Goal: Information Seeking & Learning: Learn about a topic

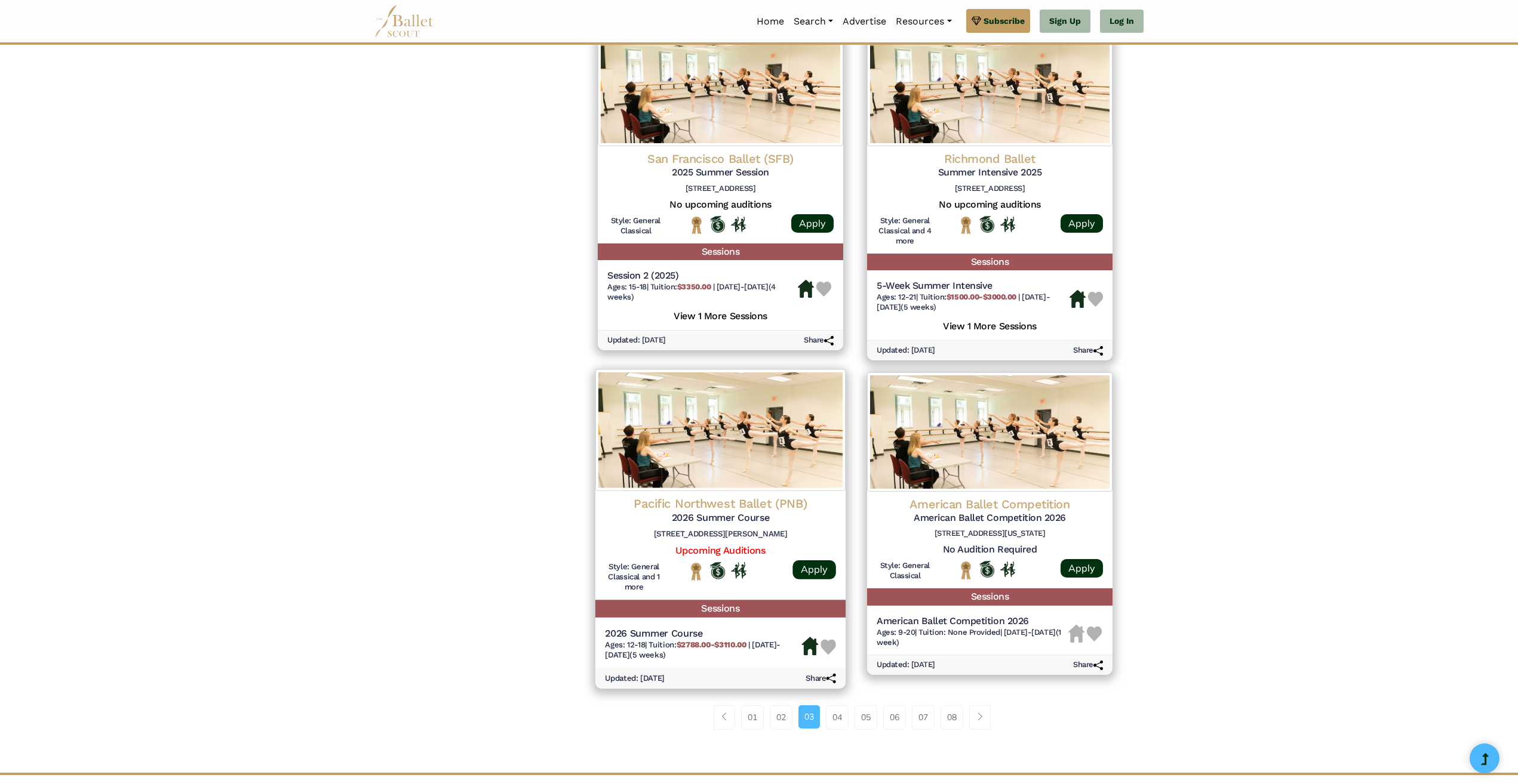
scroll to position [1313, 0]
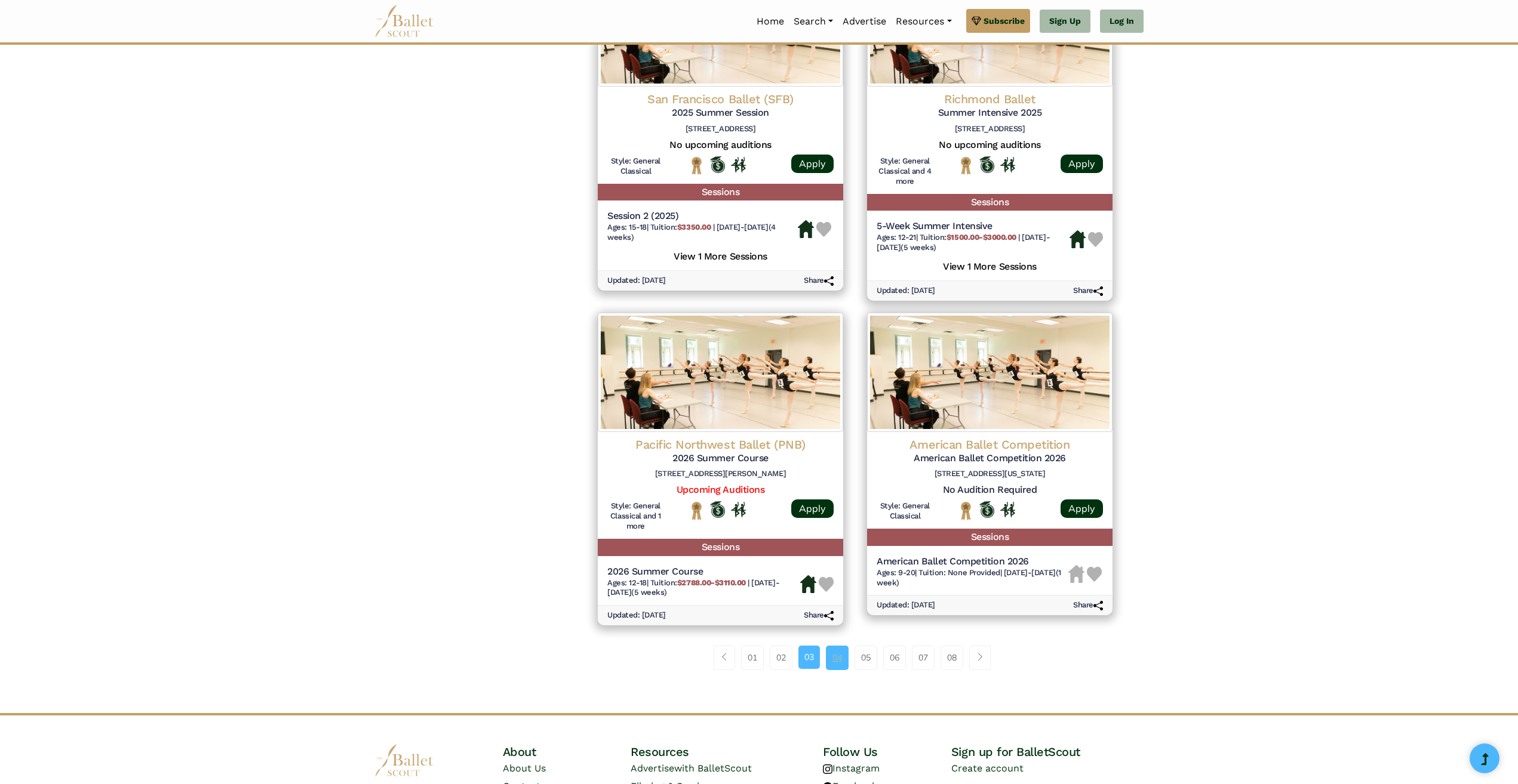
click at [833, 664] on link "04" at bounding box center [837, 658] width 23 height 24
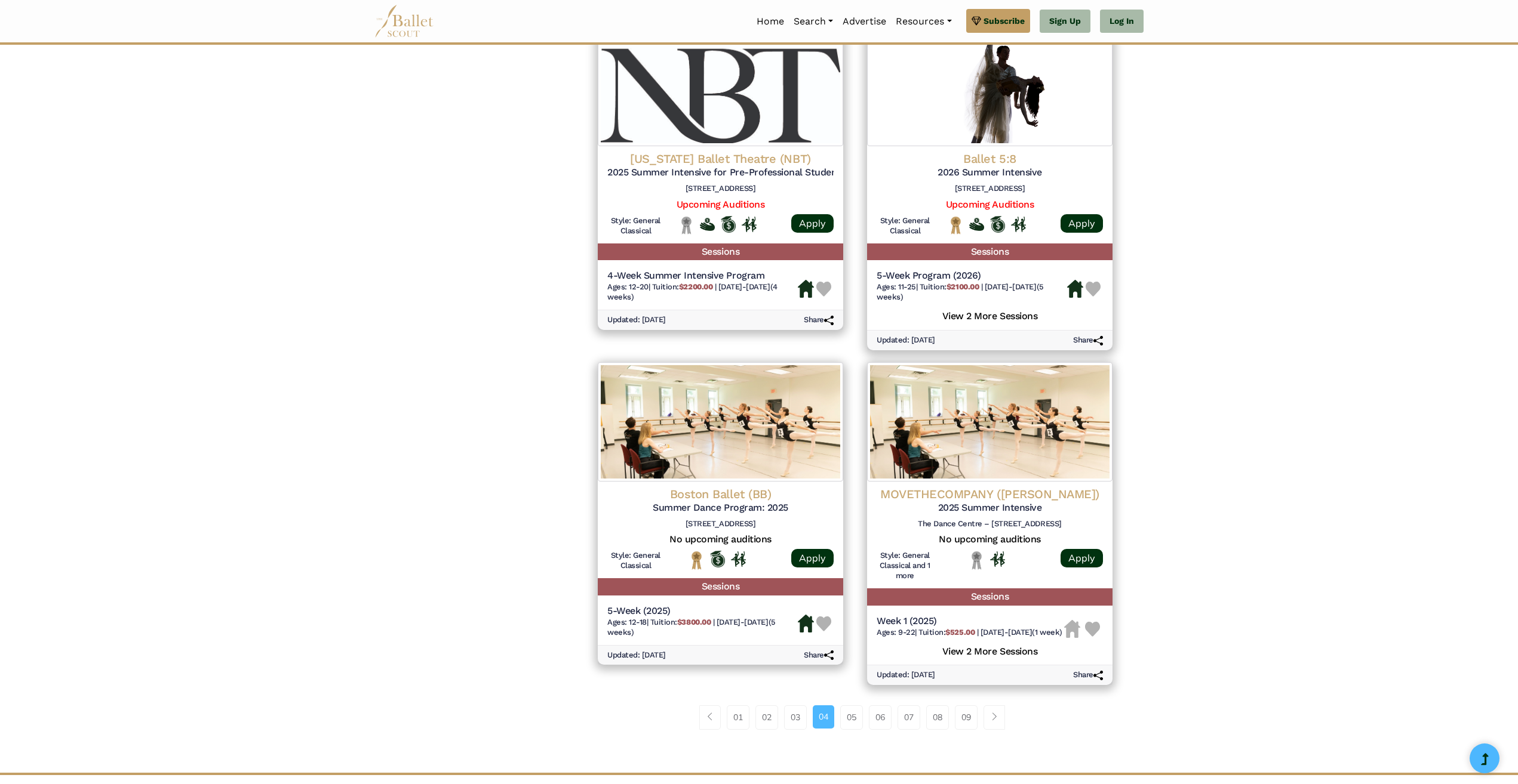
scroll to position [1313, 0]
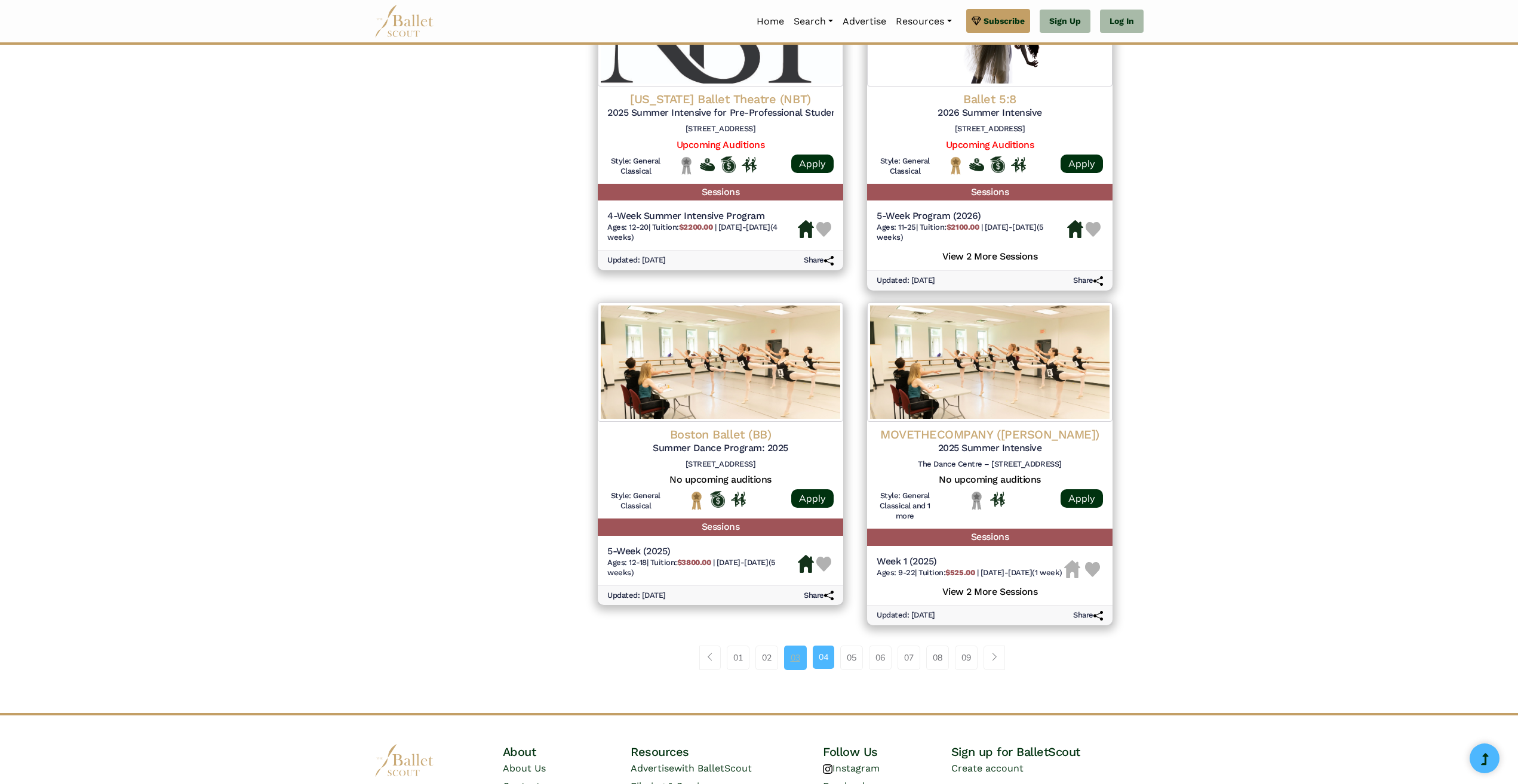
click at [799, 670] on link "03" at bounding box center [795, 658] width 23 height 24
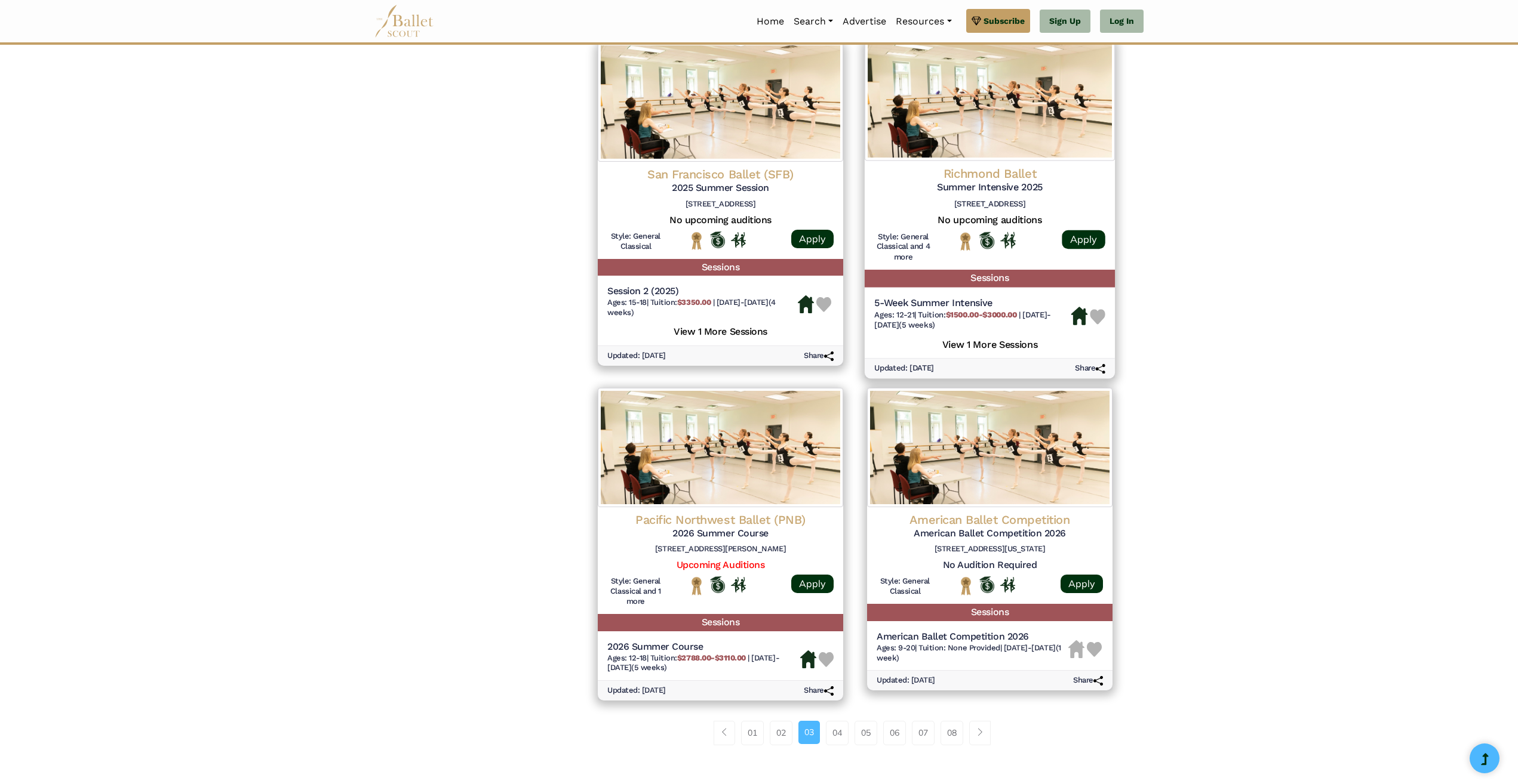
scroll to position [1409, 0]
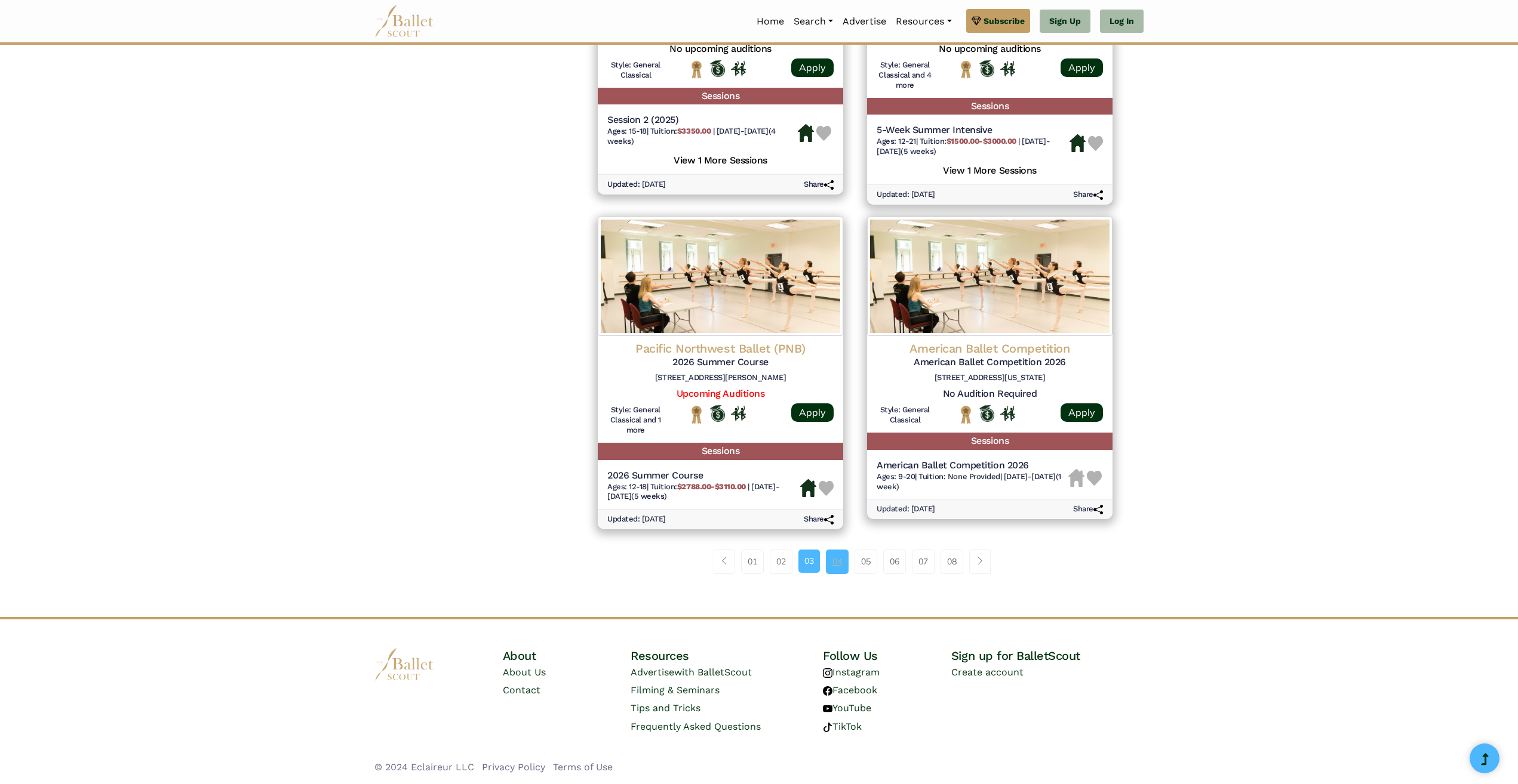
click at [834, 556] on link "04" at bounding box center [837, 562] width 23 height 24
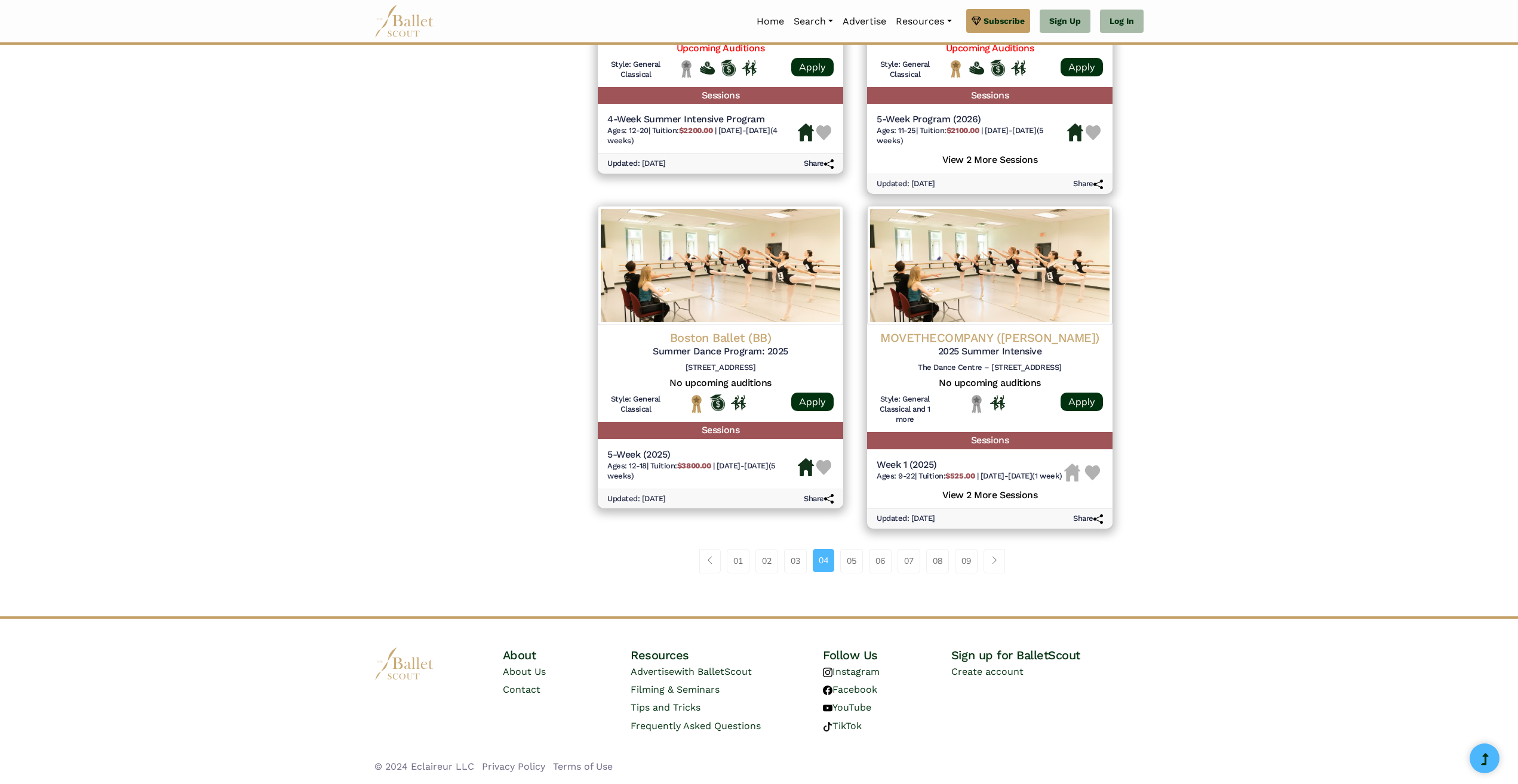
scroll to position [1419, 0]
click at [842, 561] on link "05" at bounding box center [851, 561] width 23 height 24
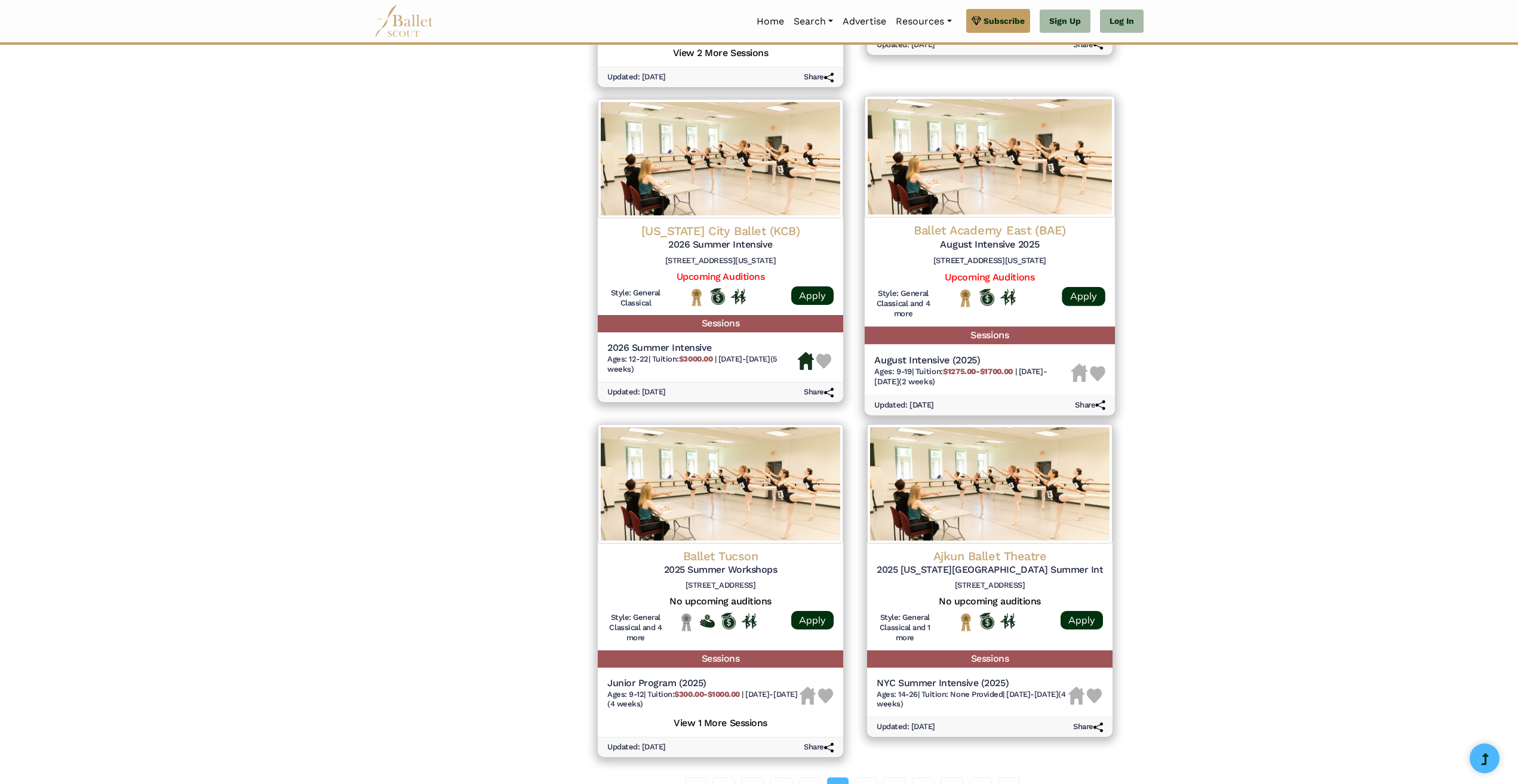
scroll to position [1313, 0]
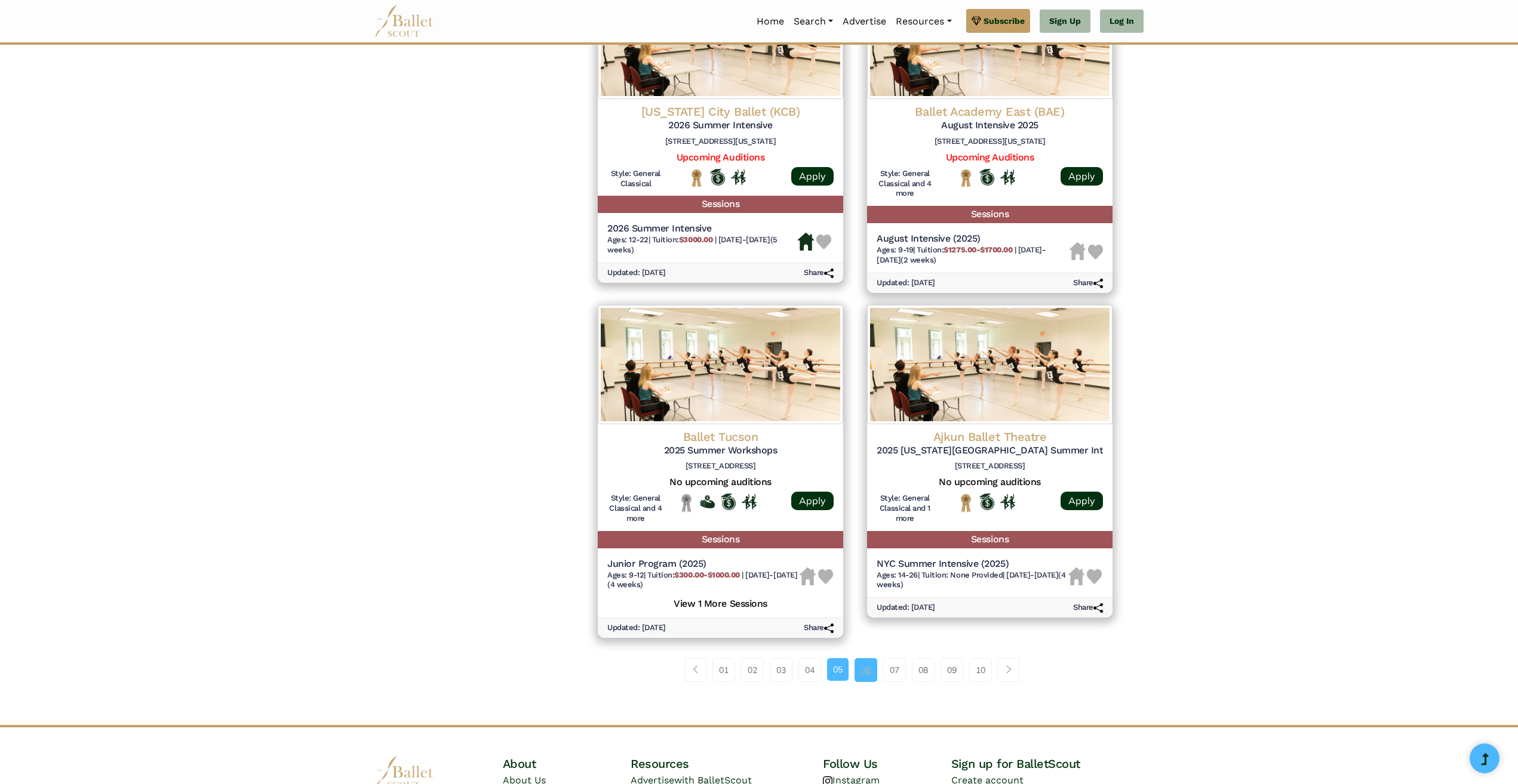
click at [864, 672] on link "06" at bounding box center [865, 670] width 23 height 24
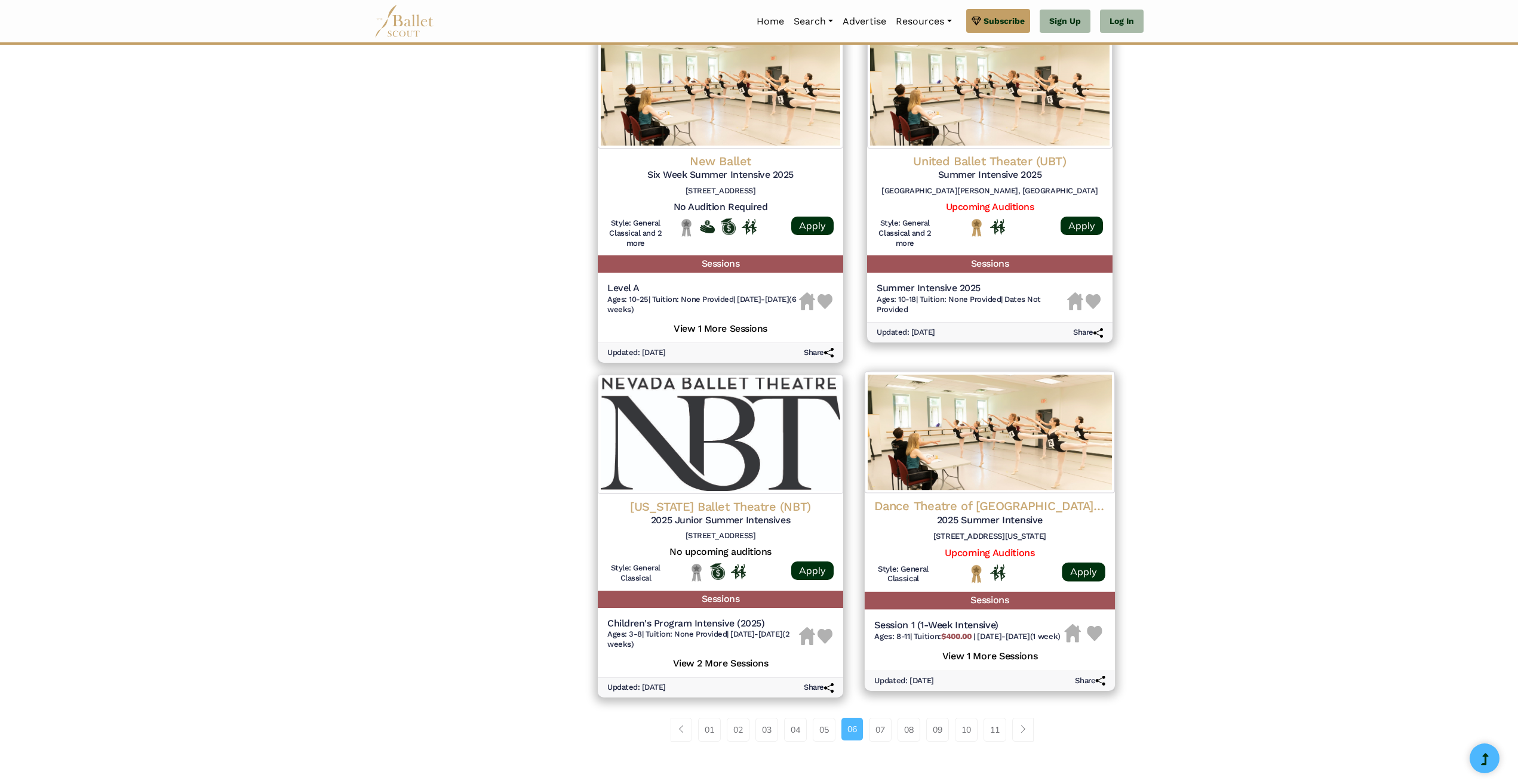
scroll to position [1313, 0]
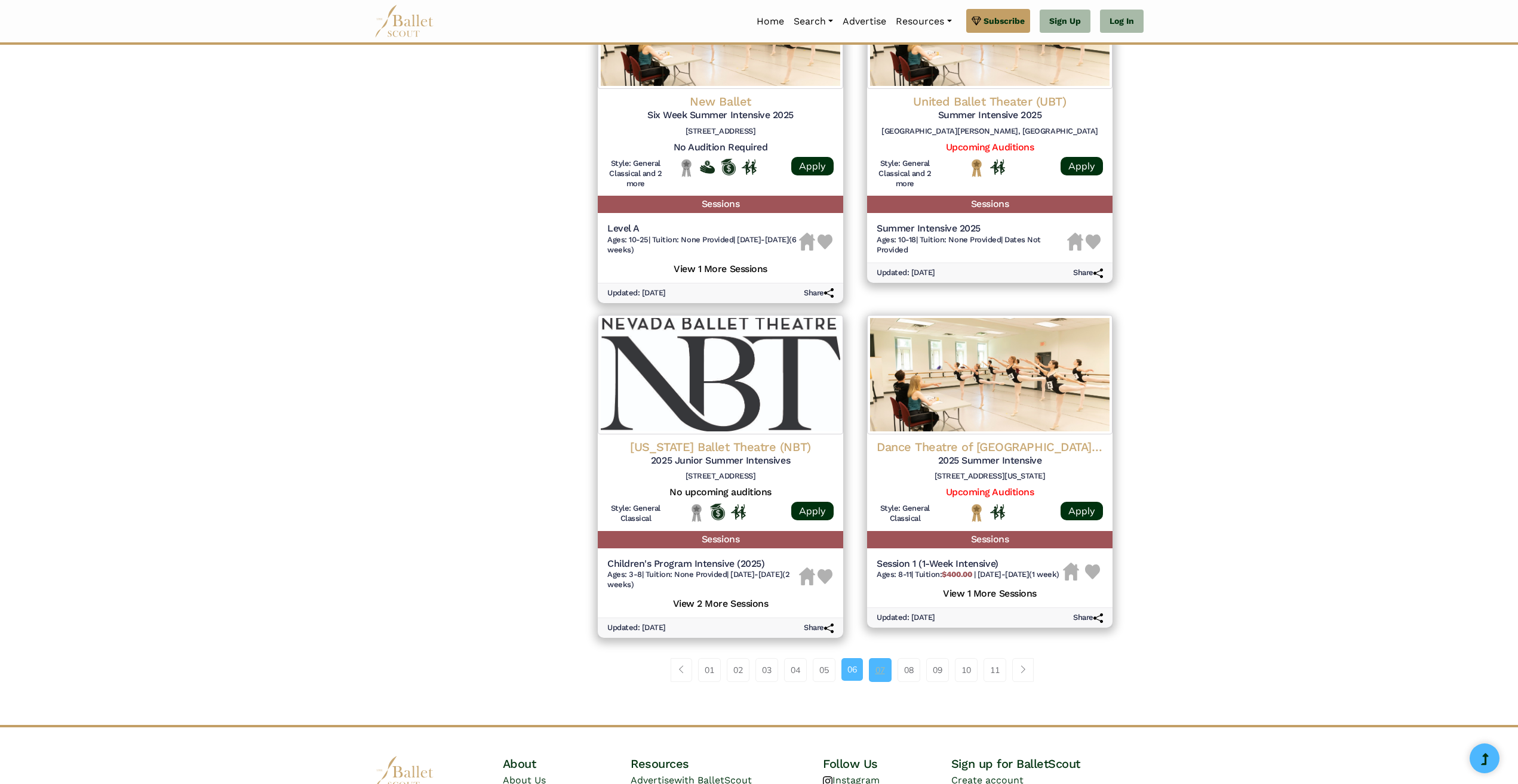
click at [882, 665] on link "07" at bounding box center [880, 670] width 23 height 24
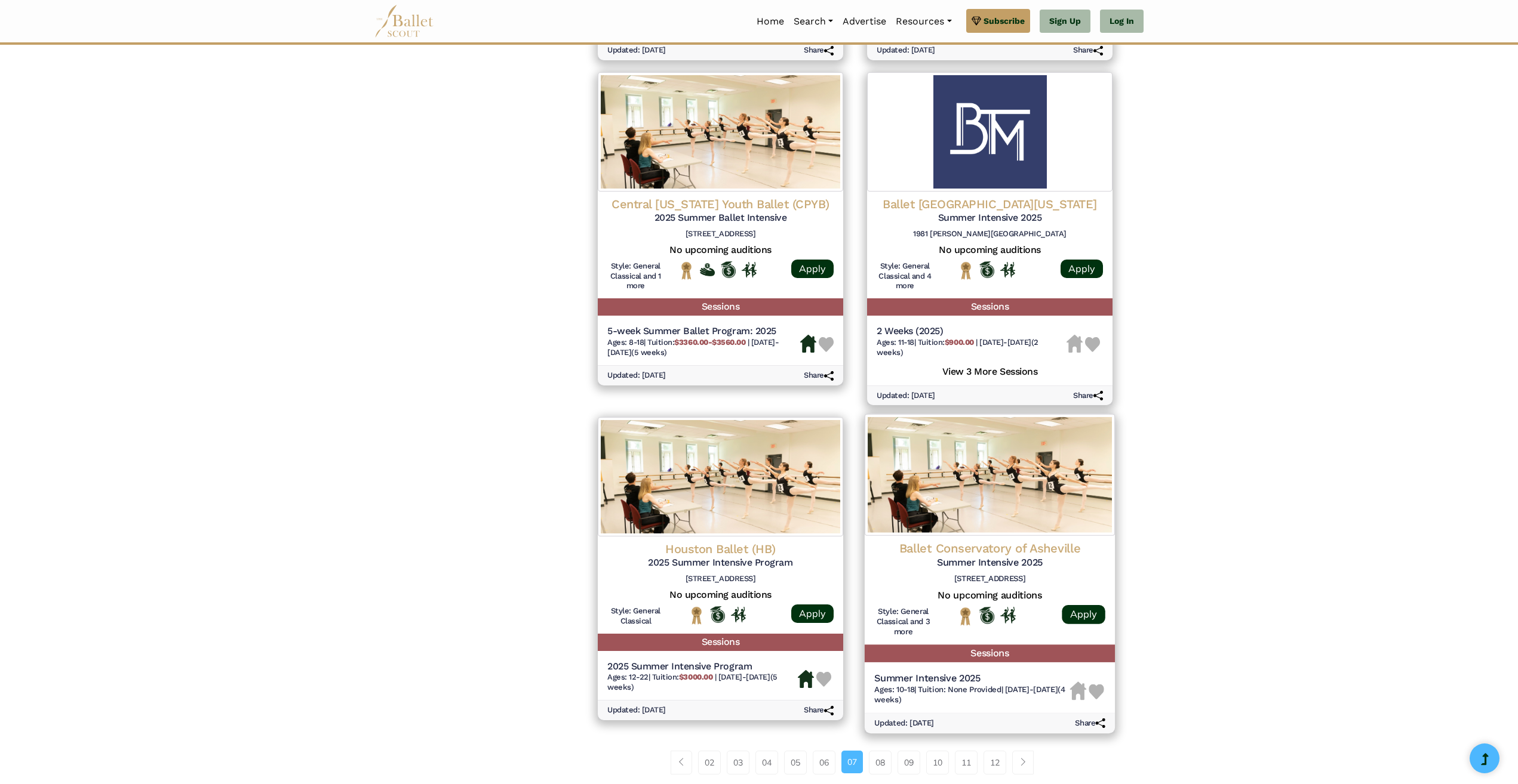
scroll to position [1253, 0]
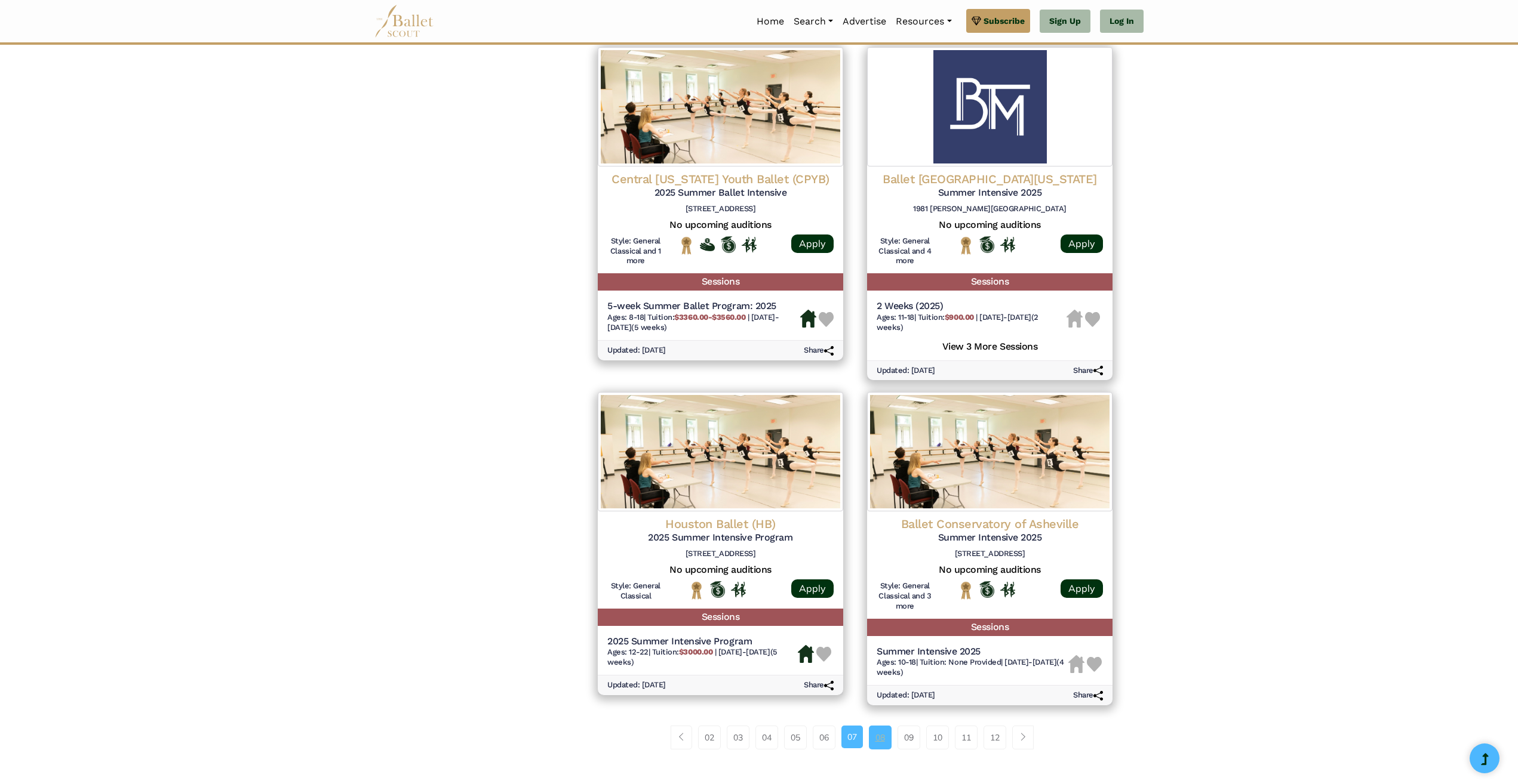
click at [884, 750] on link "08" at bounding box center [880, 738] width 23 height 24
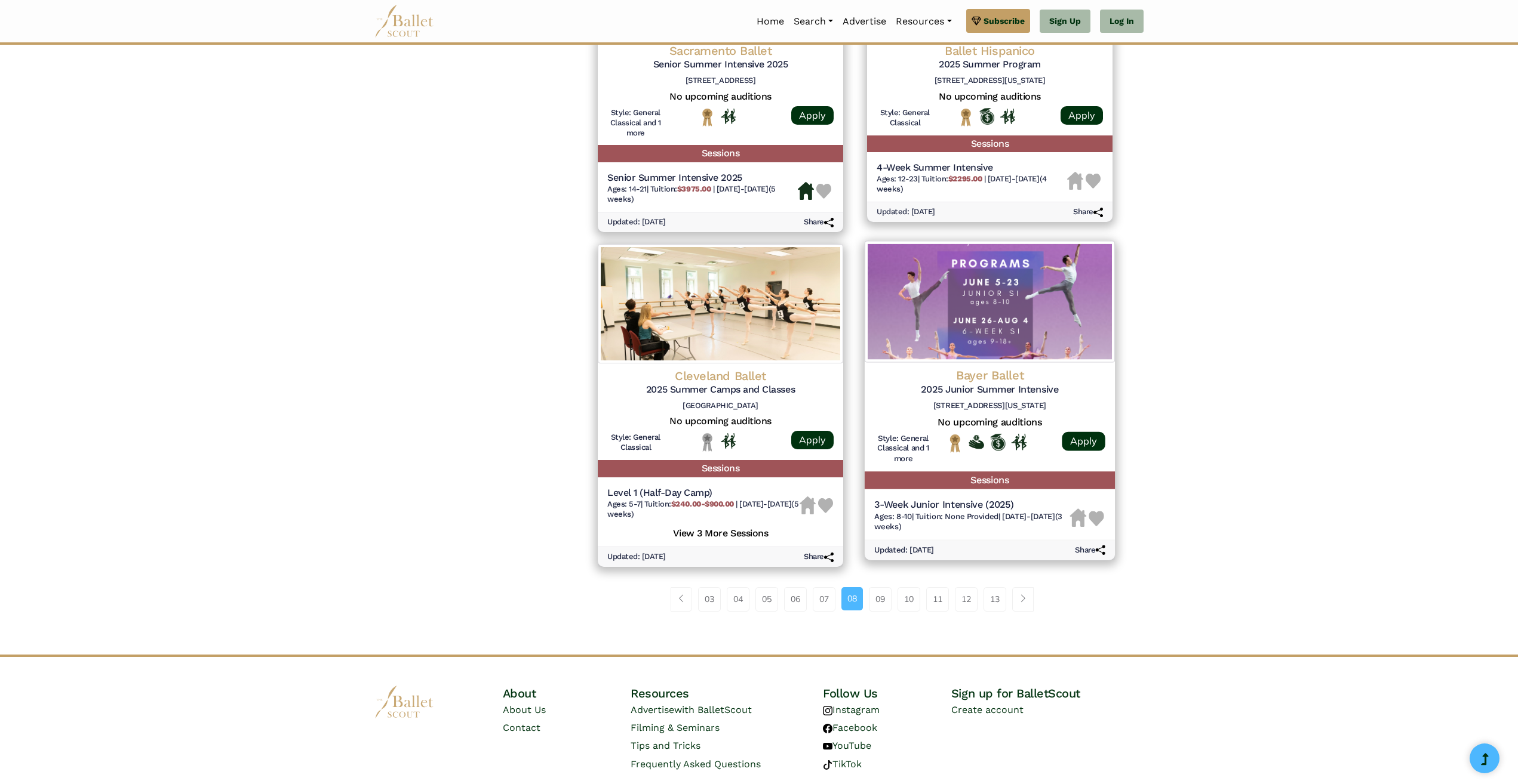
scroll to position [1419, 0]
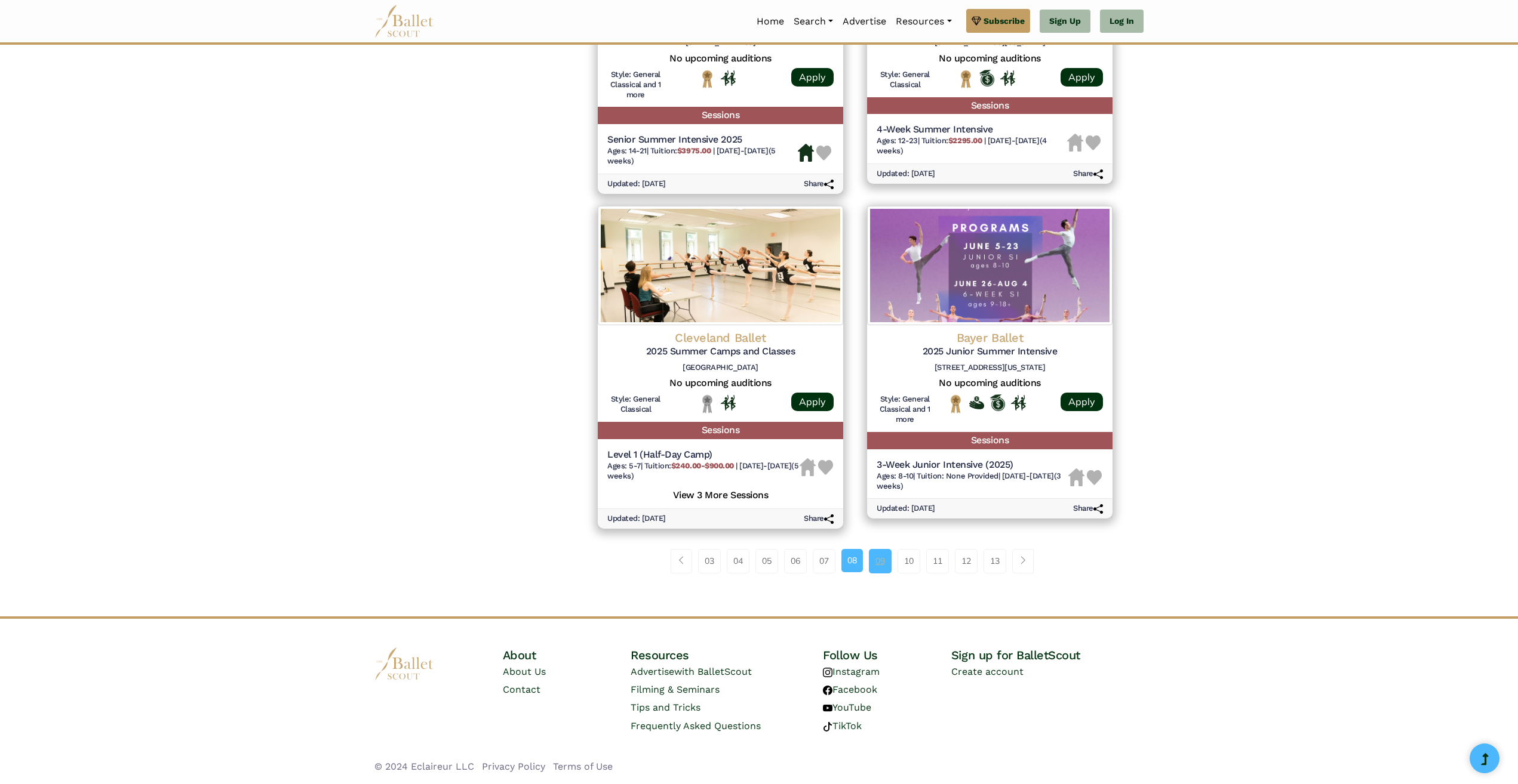
click at [882, 564] on link "09" at bounding box center [880, 561] width 23 height 24
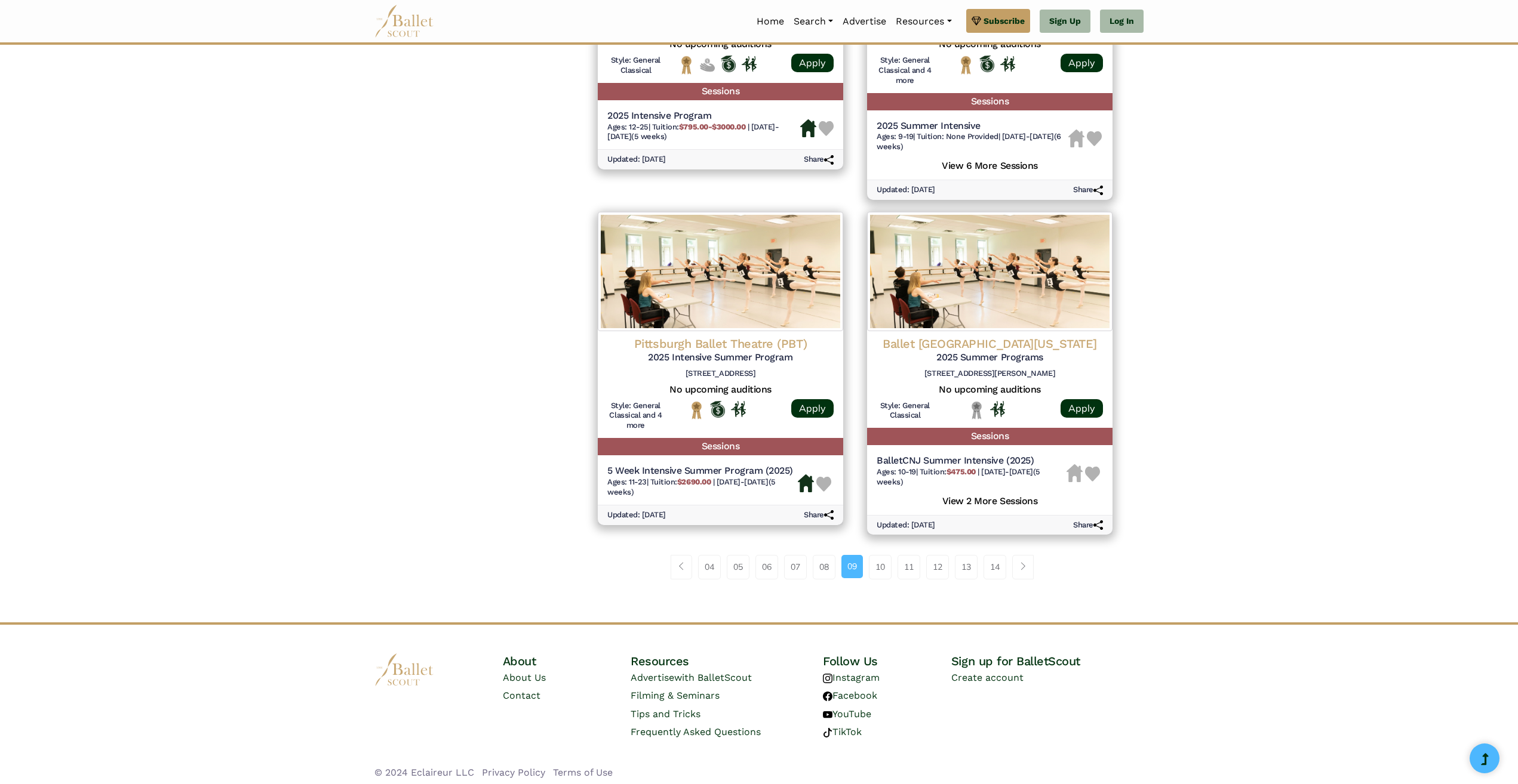
scroll to position [1388, 0]
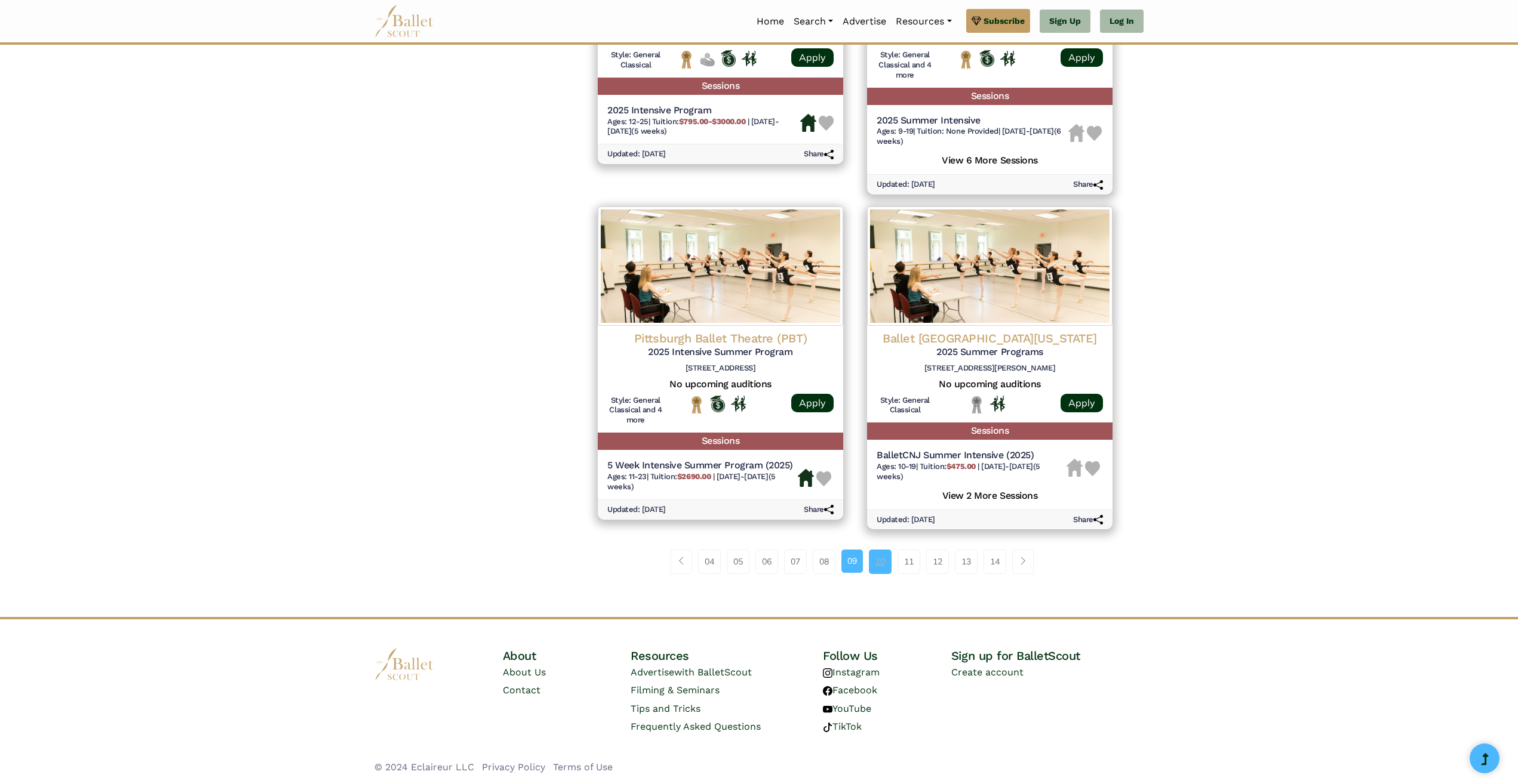
click at [882, 561] on link "10" at bounding box center [880, 562] width 23 height 24
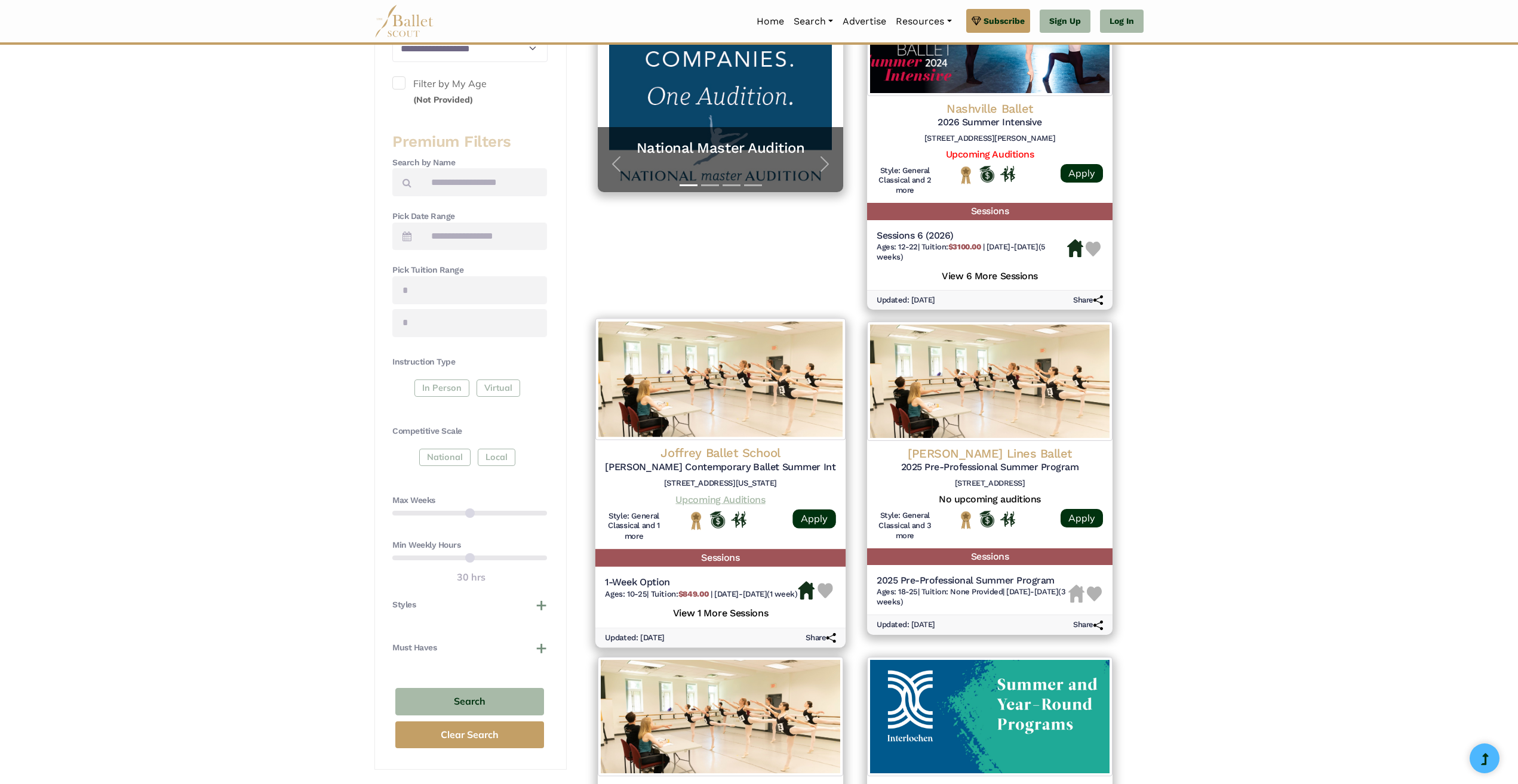
scroll to position [120, 0]
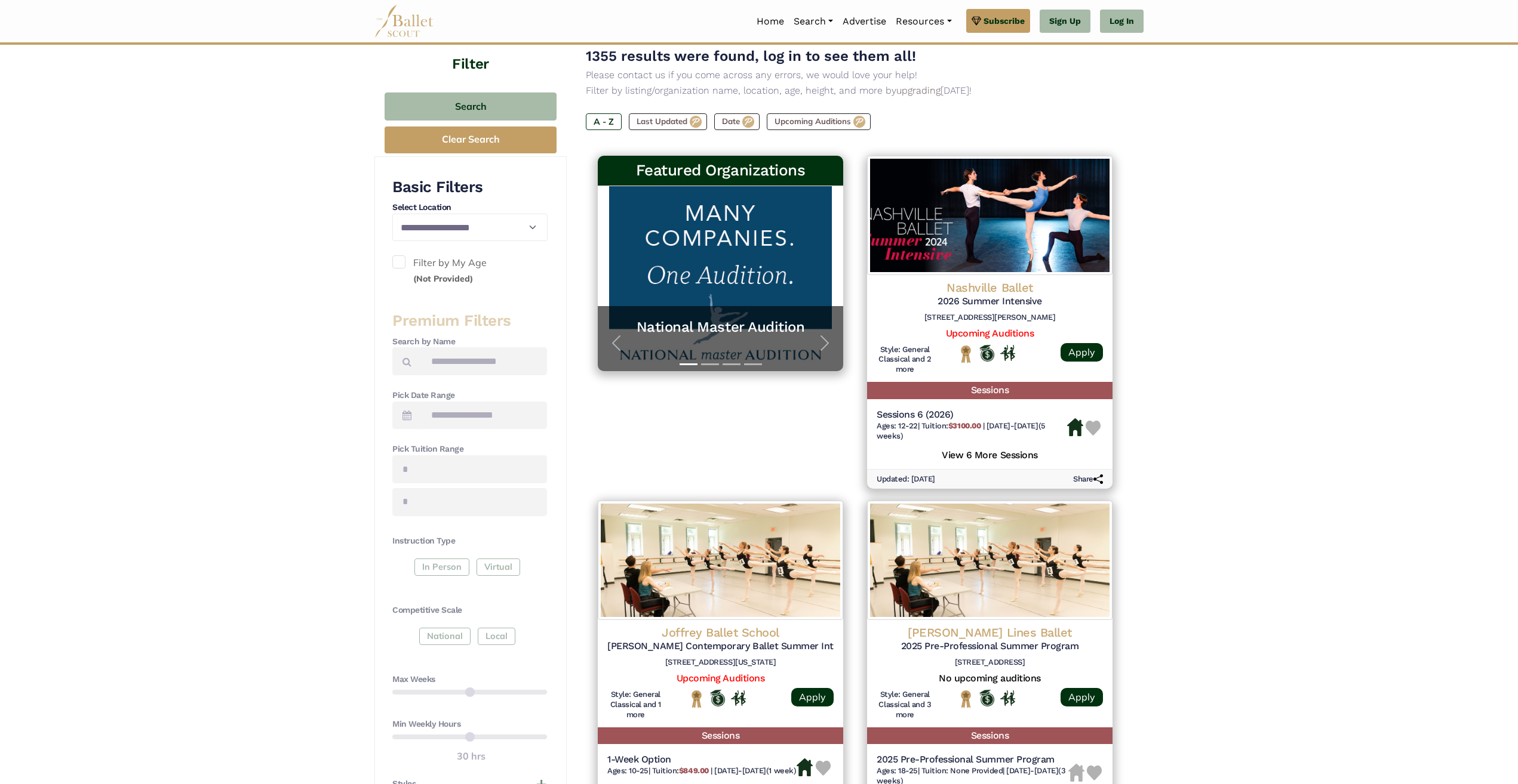
click at [399, 261] on span at bounding box center [399, 261] width 13 height 13
click at [426, 276] on small "(Not Provided)" at bounding box center [443, 279] width 60 height 11
click at [527, 224] on select "**********" at bounding box center [469, 227] width 155 height 27
click at [631, 405] on div "Featured Organizations National Master Audition A platform for dancers to furth…" at bounding box center [720, 322] width 270 height 345
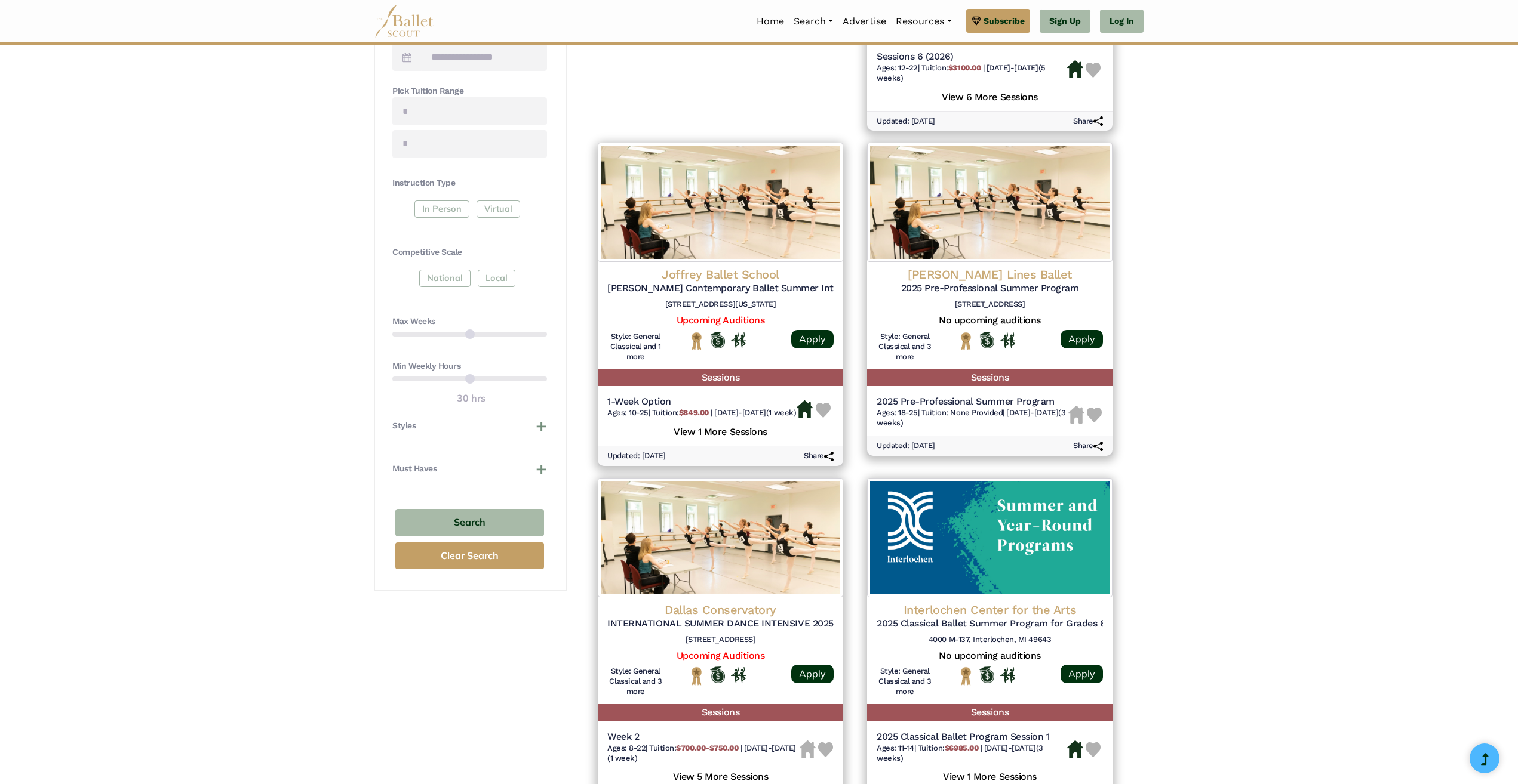
scroll to position [537, 0]
